Goal: Information Seeking & Learning: Learn about a topic

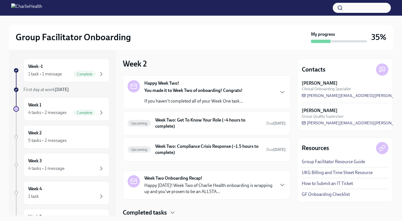
scroll to position [19, 0]
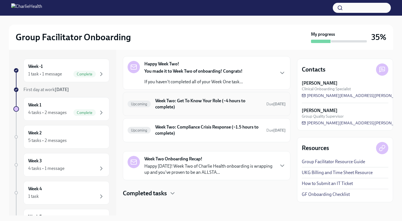
click at [185, 108] on h6 "Week Two: Get To Know Your Role (~4 hours to complete)" at bounding box center [208, 104] width 107 height 12
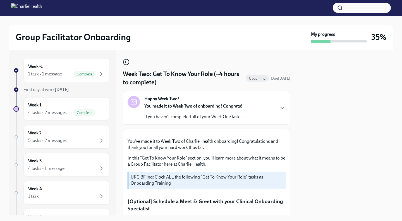
click at [127, 63] on icon "button" at bounding box center [126, 62] width 7 height 7
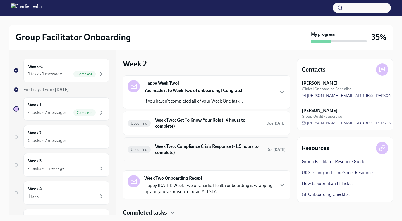
click at [189, 155] on div "Upcoming Week Two: Compliance Crisis Response (~1.5 hours to complete) Due [DAT…" at bounding box center [206, 149] width 158 height 15
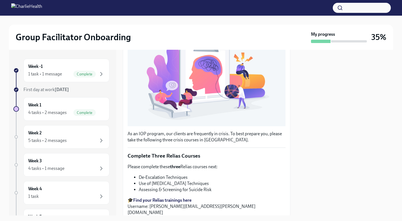
scroll to position [158, 0]
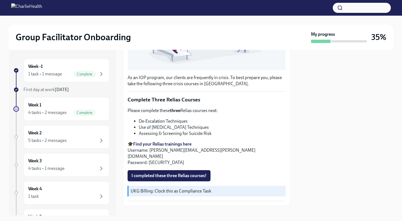
click at [157, 141] on strong "Find your Relias trainings here" at bounding box center [162, 143] width 58 height 5
